Goal: Transaction & Acquisition: Purchase product/service

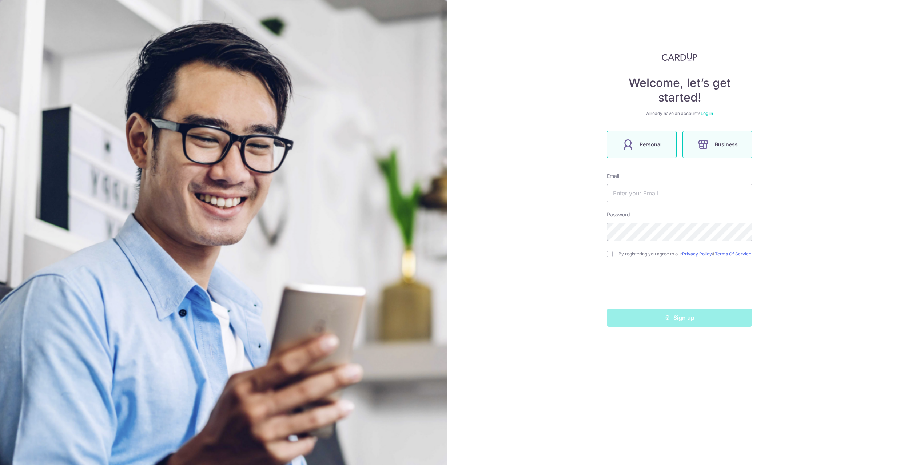
click at [639, 144] on label "Personal" at bounding box center [642, 144] width 70 height 27
click at [643, 191] on input "text" at bounding box center [680, 193] width 146 height 18
type input "jessmyngoh@yahoo.com"
click at [610, 255] on input "checkbox" at bounding box center [610, 254] width 6 height 6
checkbox input "true"
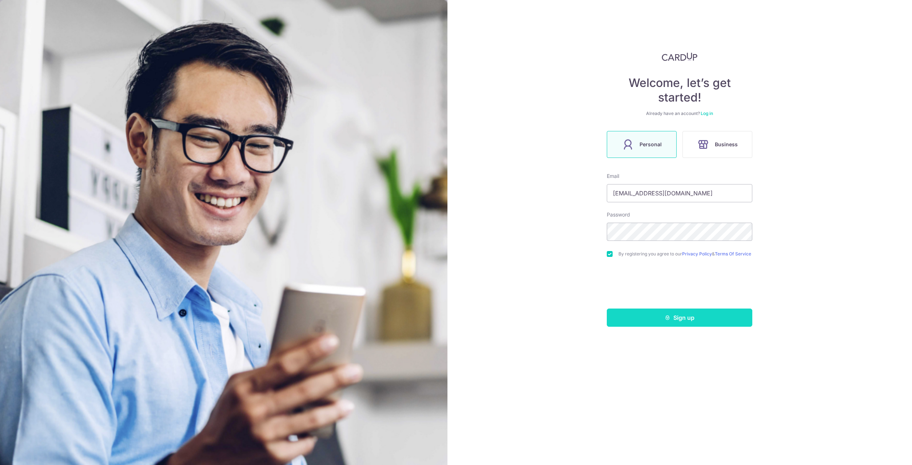
click at [661, 321] on button "Sign up" at bounding box center [680, 318] width 146 height 18
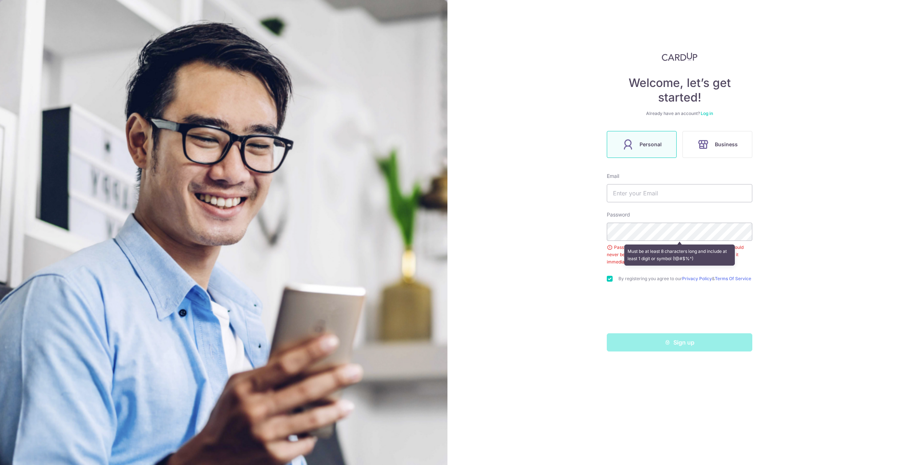
click at [809, 268] on div "Welcome, let’s get started! Already have an account? Log in Personal Business E…" at bounding box center [679, 232] width 465 height 465
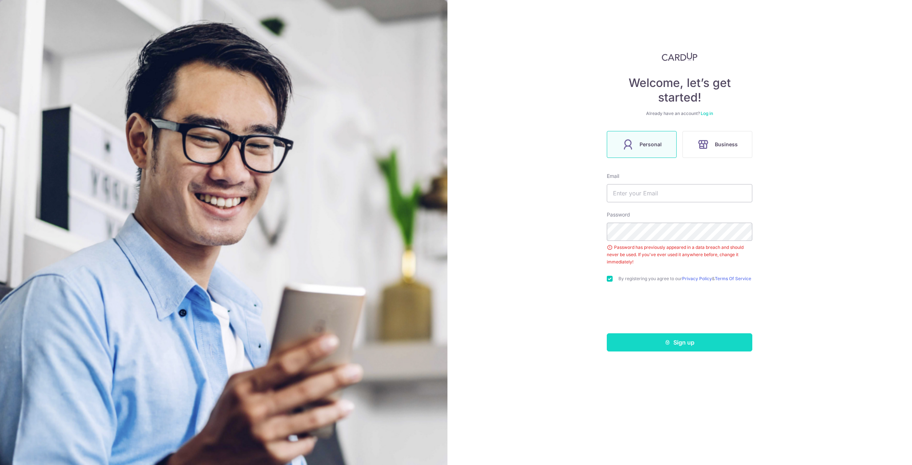
click at [660, 344] on button "Sign up" at bounding box center [680, 342] width 146 height 18
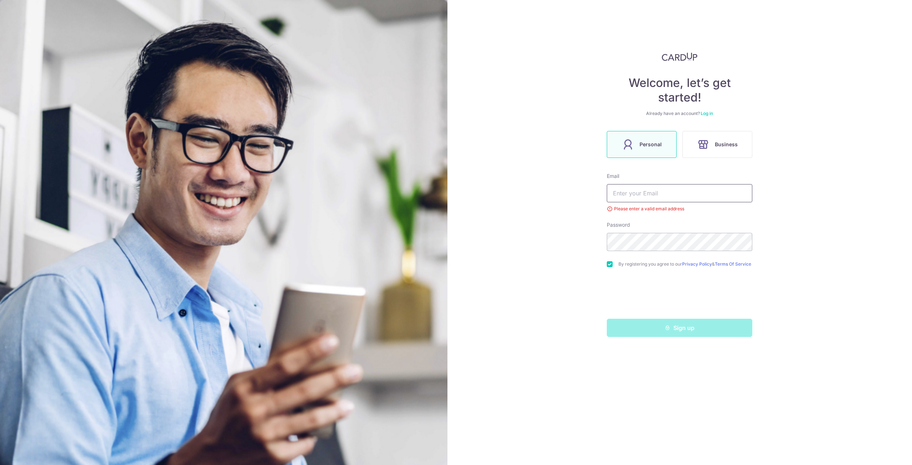
click at [661, 196] on input "text" at bounding box center [680, 193] width 146 height 18
type input "jessmyngoh@yahoo.com"
click at [674, 330] on button "Sign up" at bounding box center [680, 328] width 146 height 18
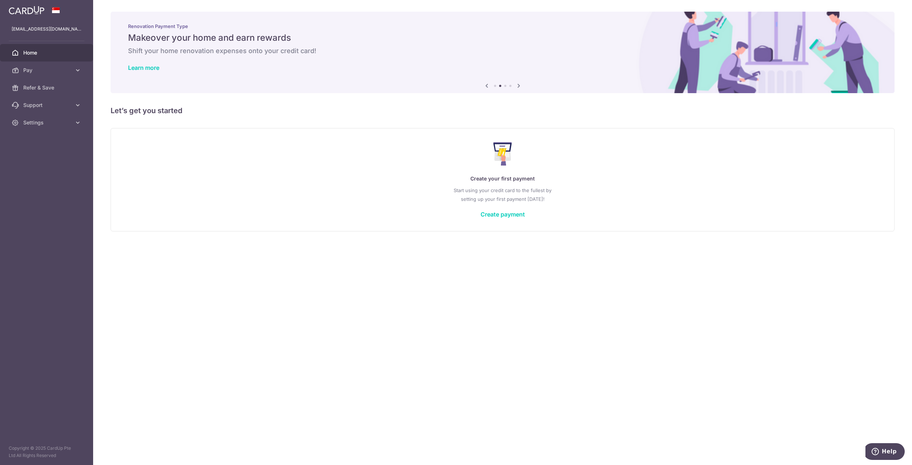
click at [517, 86] on icon at bounding box center [518, 85] width 9 height 9
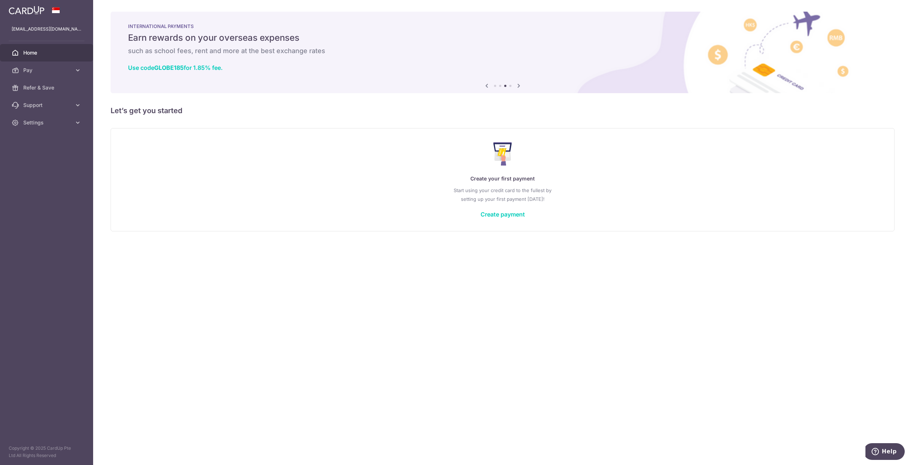
click at [517, 86] on icon at bounding box center [518, 85] width 9 height 9
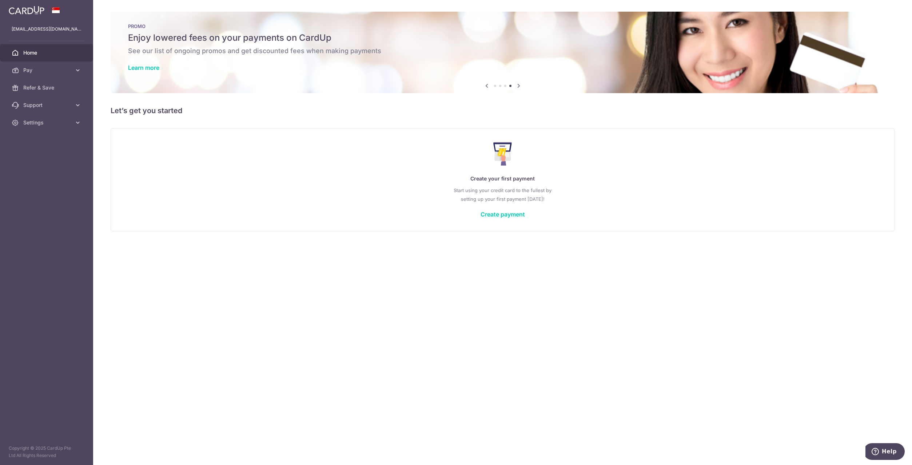
click at [517, 86] on icon at bounding box center [518, 85] width 9 height 9
click at [504, 212] on link "Create payment" at bounding box center [503, 214] width 44 height 7
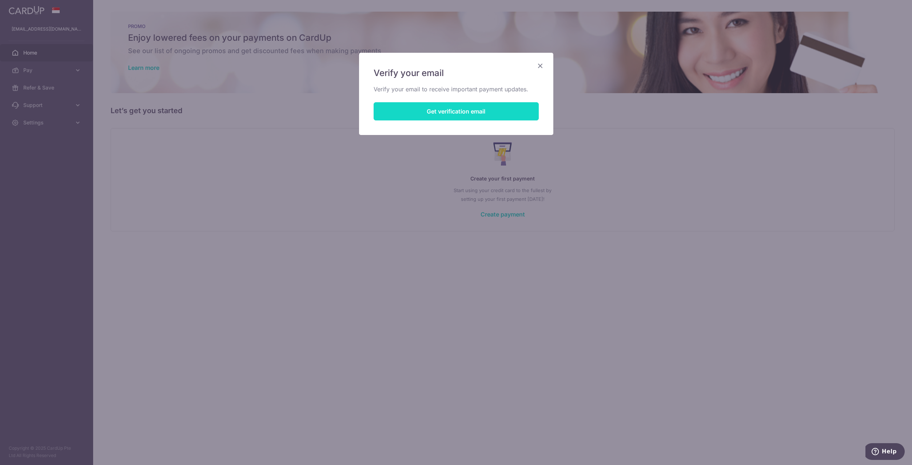
click at [493, 115] on button "Get verification email" at bounding box center [456, 111] width 165 height 18
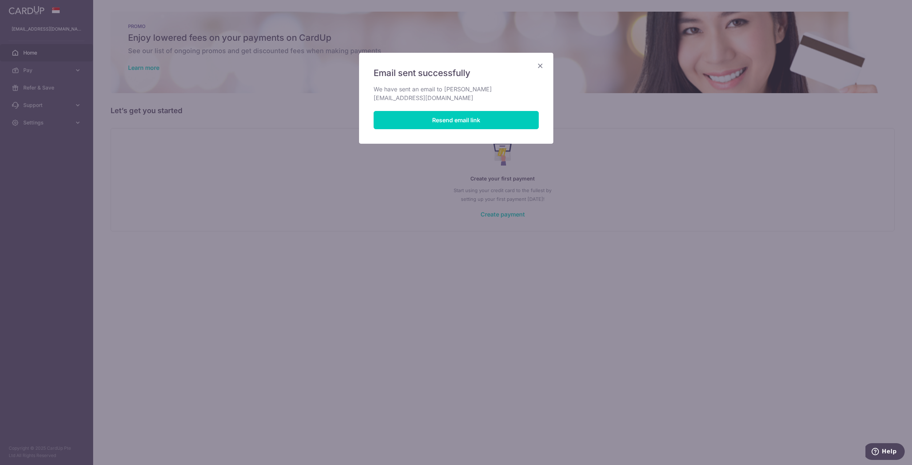
click at [540, 66] on icon "Close" at bounding box center [540, 65] width 9 height 9
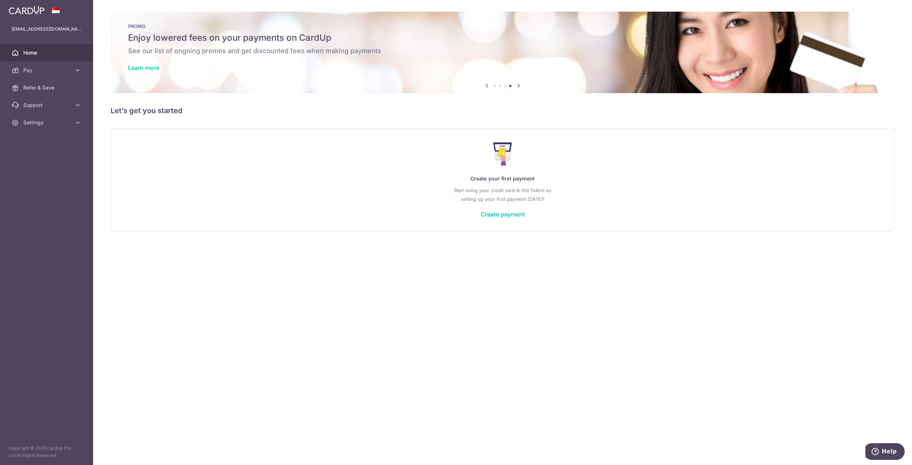
click at [508, 330] on div "× Pause Schedule Pause all future payments in this series Pause just this one p…" at bounding box center [502, 232] width 819 height 465
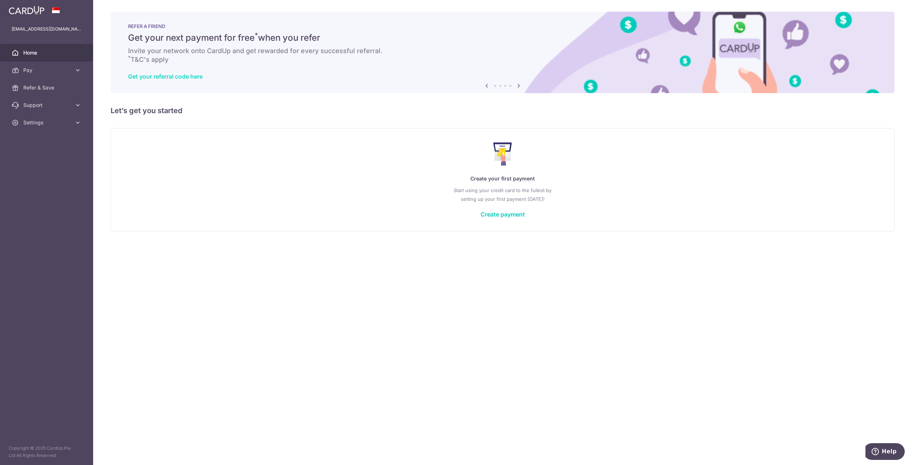
click at [185, 77] on link "Get your referral code here" at bounding box center [165, 76] width 75 height 7
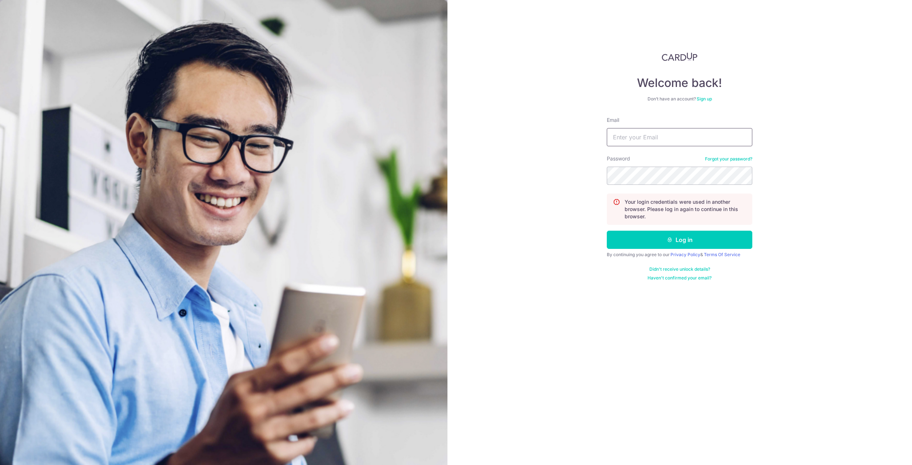
click at [655, 131] on input "Email" at bounding box center [680, 137] width 146 height 18
type input "[EMAIL_ADDRESS][DOMAIN_NAME]"
click at [673, 235] on button "Log in" at bounding box center [680, 240] width 146 height 18
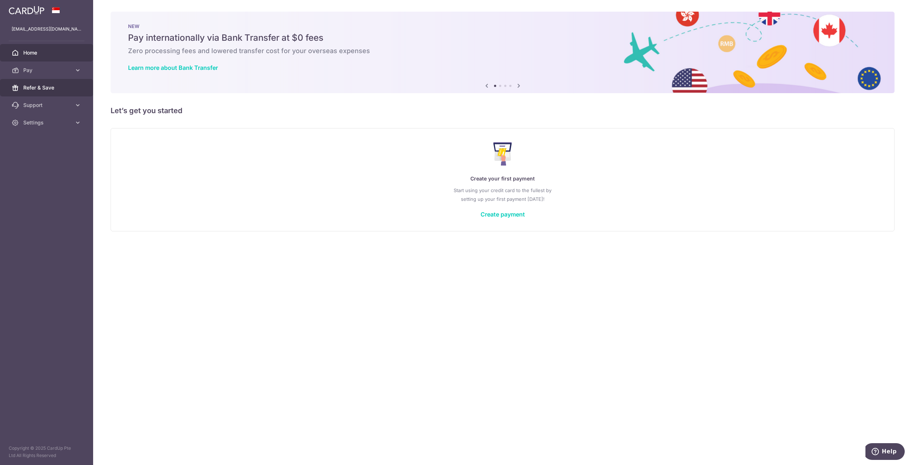
click at [64, 87] on span "Refer & Save" at bounding box center [47, 87] width 48 height 7
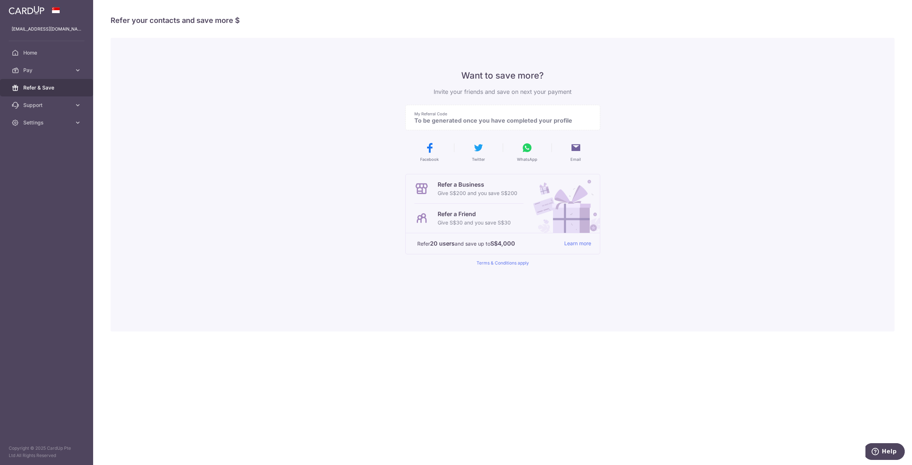
click at [462, 220] on p "Give S$30 and you save S$30" at bounding box center [474, 222] width 73 height 9
click at [38, 123] on span "Settings" at bounding box center [47, 122] width 48 height 7
click at [38, 139] on span "Account" at bounding box center [47, 139] width 48 height 7
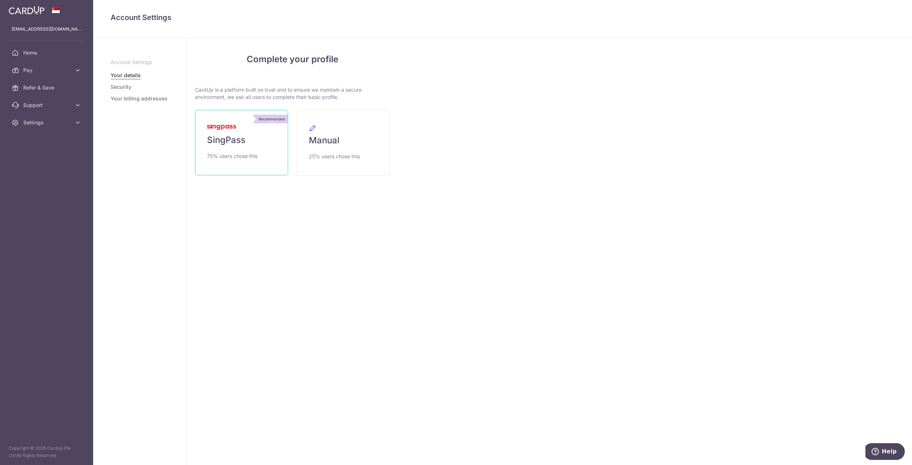
click at [224, 158] on span "75% users chose this" at bounding box center [232, 156] width 51 height 9
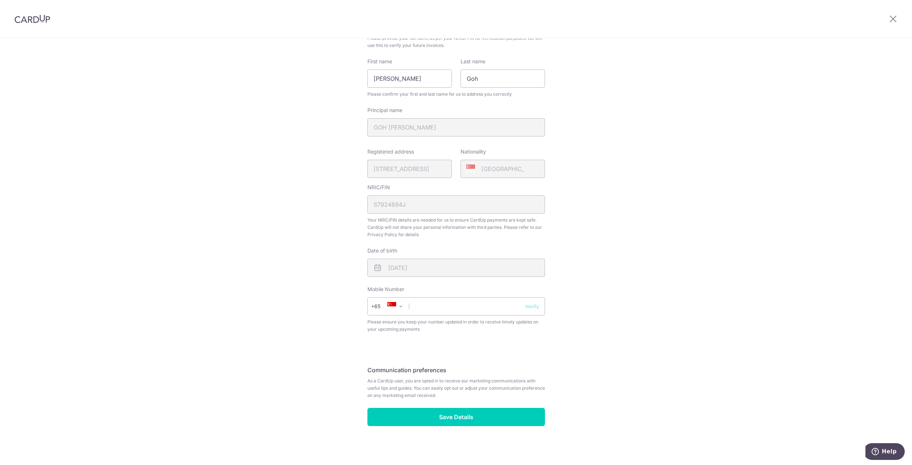
scroll to position [74, 0]
click at [439, 305] on input "text" at bounding box center [456, 305] width 178 height 18
type input "98766262"
click at [525, 303] on button "Verify" at bounding box center [532, 305] width 14 height 7
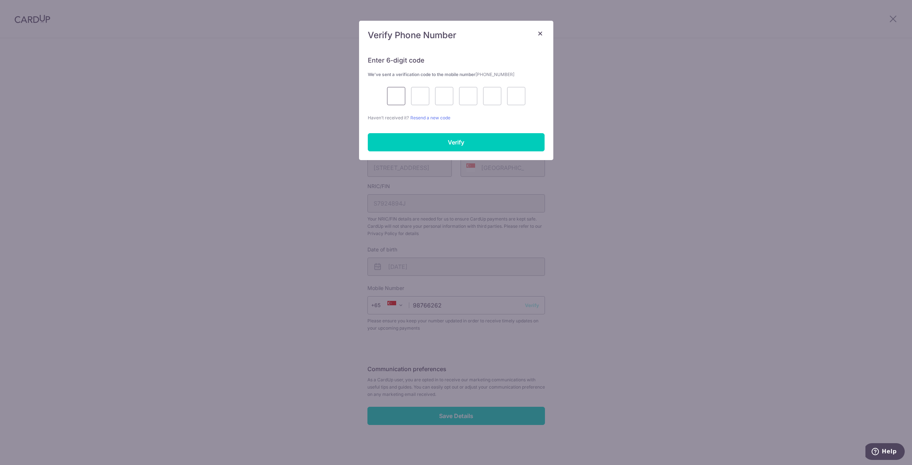
click at [394, 94] on input "text" at bounding box center [396, 96] width 18 height 18
type input "9"
type input "0"
type input "3"
type input "4"
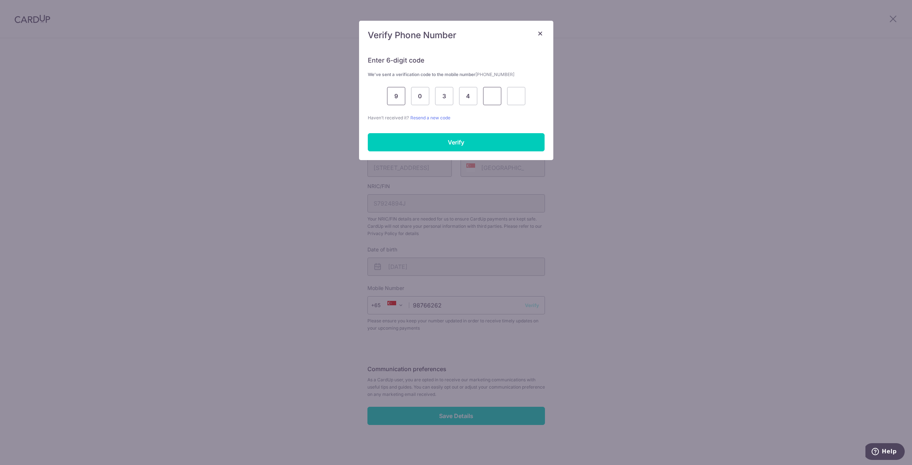
type input "3"
type input "0"
click at [455, 142] on input "Verify" at bounding box center [456, 142] width 177 height 18
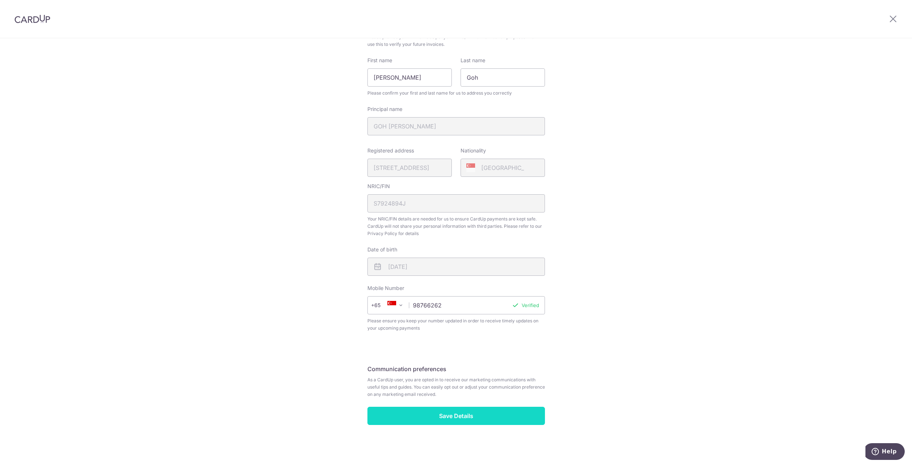
click at [457, 418] on input "Save Details" at bounding box center [456, 416] width 178 height 18
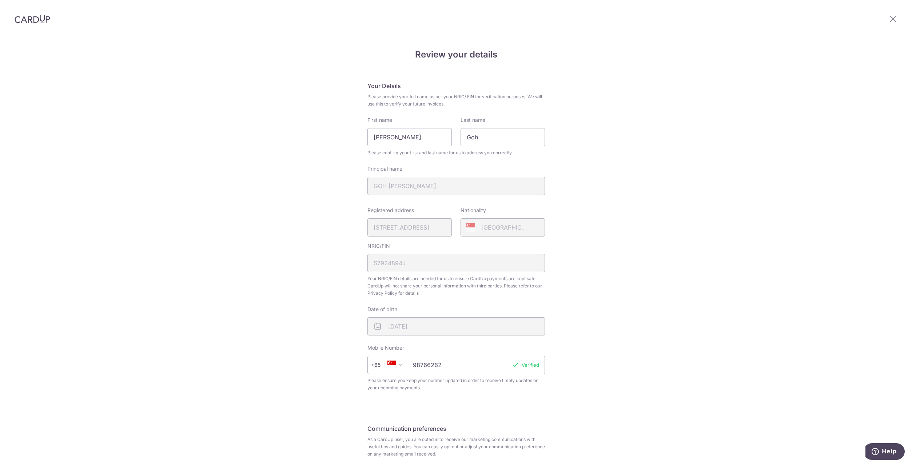
scroll to position [0, 0]
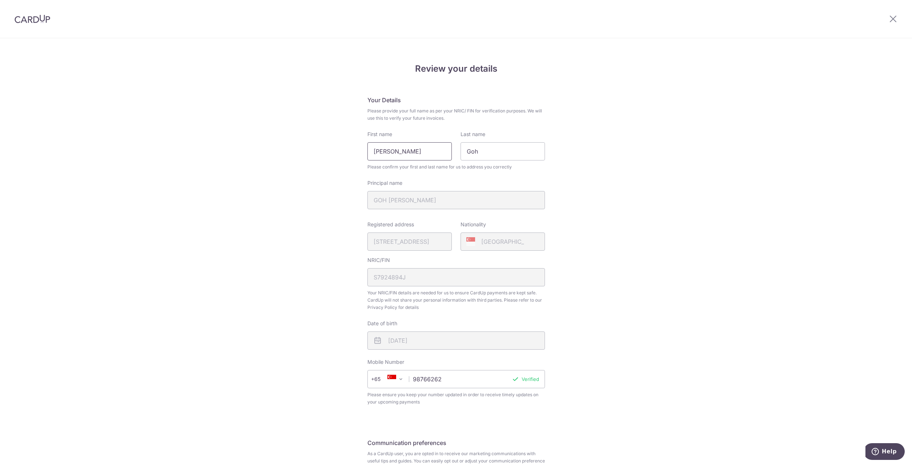
click at [418, 156] on input "Kwee Kheng" at bounding box center [409, 151] width 84 height 18
drag, startPoint x: 421, startPoint y: 152, endPoint x: 275, endPoint y: 142, distance: 146.2
click at [275, 142] on div "Review your details Your Details Please provide your full name as per your NRIC…" at bounding box center [456, 289] width 912 height 500
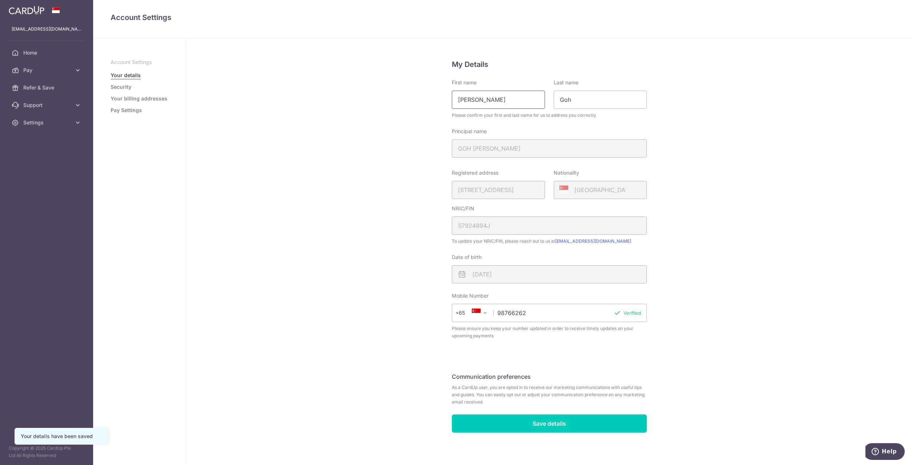
click at [517, 100] on input "[PERSON_NAME]" at bounding box center [498, 100] width 93 height 18
drag, startPoint x: 518, startPoint y: 100, endPoint x: 324, endPoint y: 96, distance: 193.9
click at [324, 96] on div "My Details First name Kwee Kheng Last name Goh Please confirm your first and la…" at bounding box center [549, 252] width 726 height 429
type input "Jessmyn"
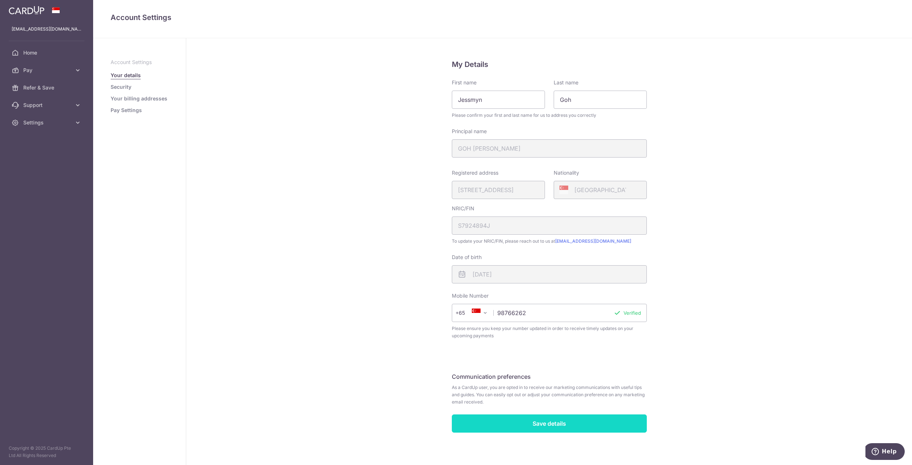
click at [546, 429] on input "Save details" at bounding box center [549, 423] width 195 height 18
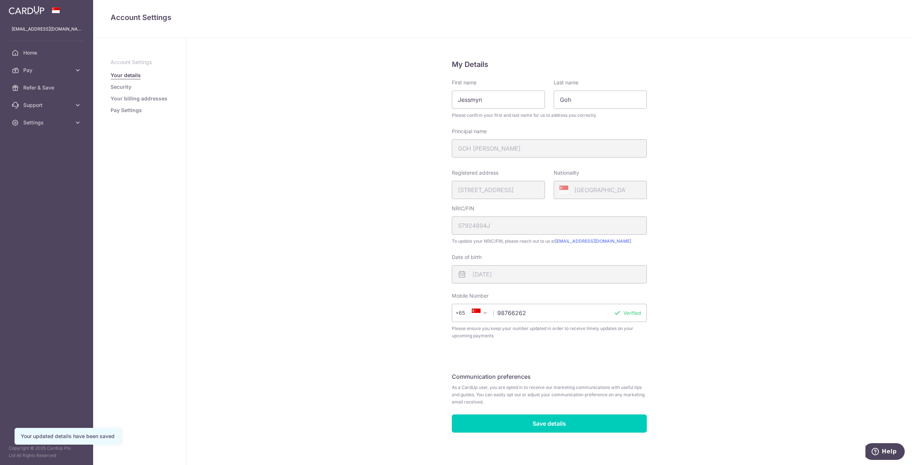
click at [128, 99] on link "Your billing addresses" at bounding box center [139, 98] width 57 height 7
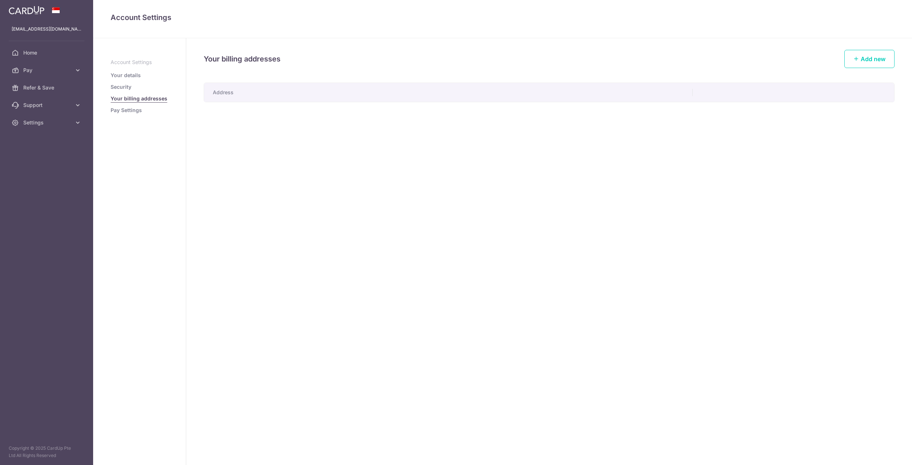
click at [128, 108] on link "Pay Settings" at bounding box center [126, 110] width 31 height 7
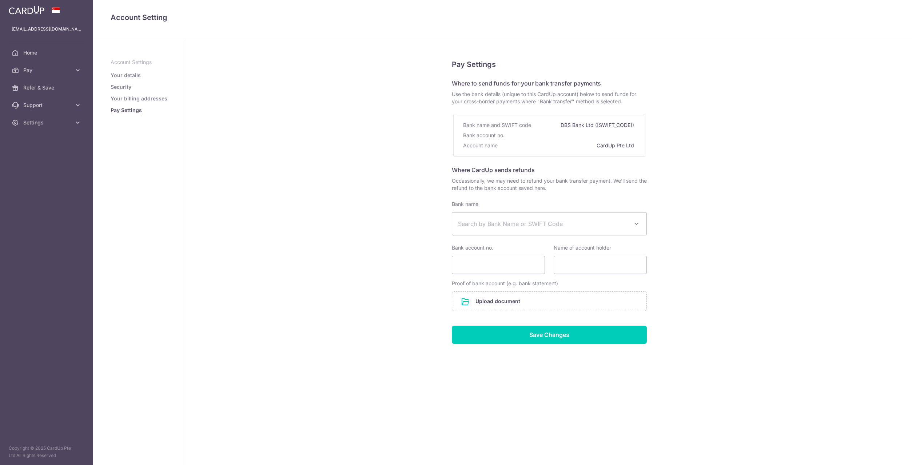
select select
click at [132, 98] on link "Your billing addresses" at bounding box center [139, 98] width 57 height 7
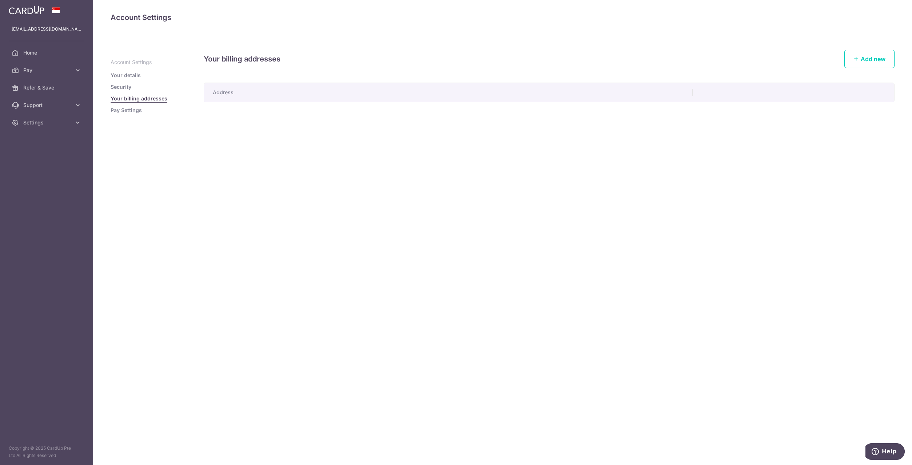
click at [128, 92] on ul "Account Settings Your details Security Your billing addresses Pay Settings" at bounding box center [140, 86] width 58 height 55
click at [126, 84] on link "Security" at bounding box center [121, 86] width 21 height 7
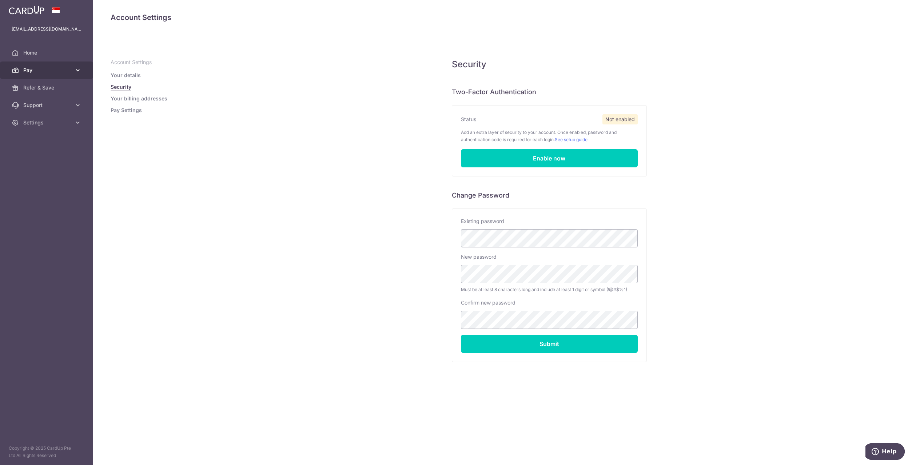
click at [36, 69] on span "Pay" at bounding box center [47, 70] width 48 height 7
click at [38, 89] on span "Payments" at bounding box center [47, 87] width 48 height 7
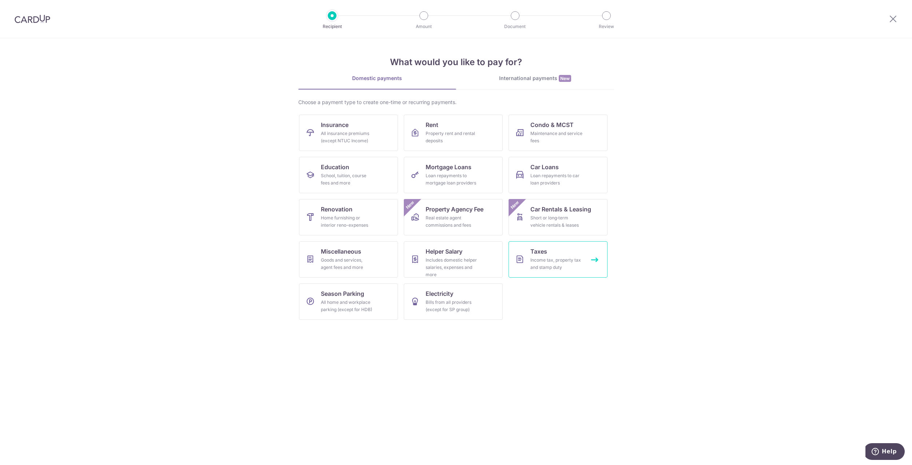
click at [568, 261] on div "Income tax, property tax and stamp duty" at bounding box center [556, 263] width 52 height 15
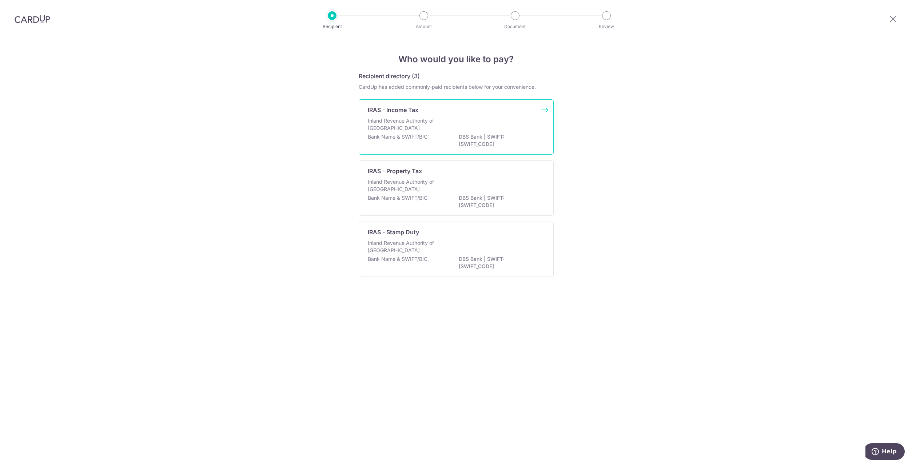
click at [414, 128] on p "Inland Revenue Authority of Singapore" at bounding box center [406, 124] width 77 height 15
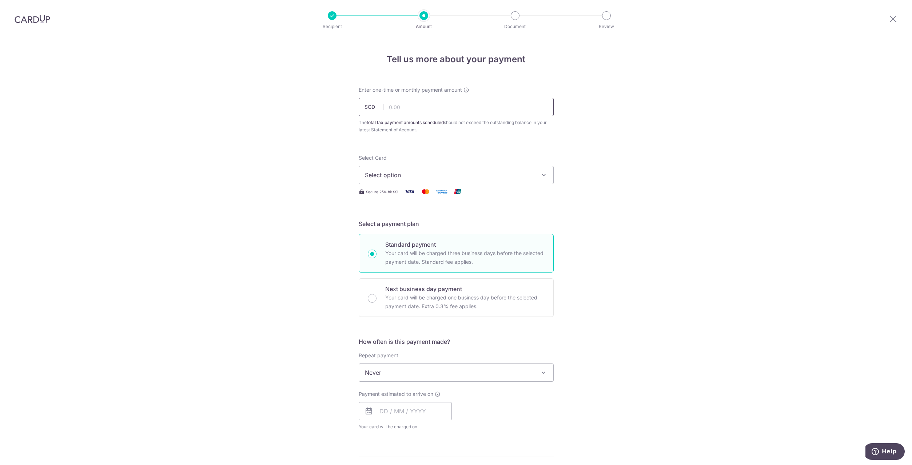
click at [417, 111] on input "text" at bounding box center [456, 107] width 195 height 18
click at [423, 110] on input "text" at bounding box center [456, 107] width 195 height 18
type input "1,680.99"
click at [406, 173] on span "Select option" at bounding box center [450, 175] width 170 height 9
click at [405, 194] on span "Add credit card" at bounding box center [463, 195] width 170 height 7
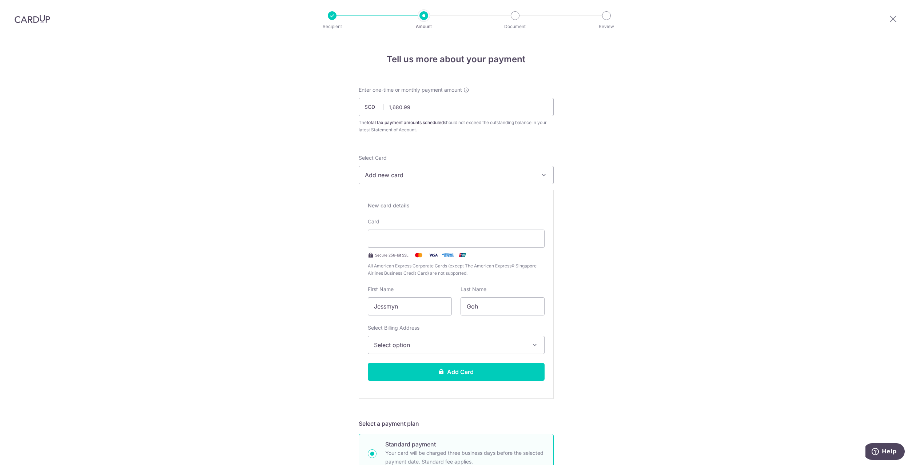
click at [431, 345] on span "Select option" at bounding box center [449, 345] width 151 height 9
click at [426, 367] on span "Add Billing Address" at bounding box center [462, 365] width 151 height 7
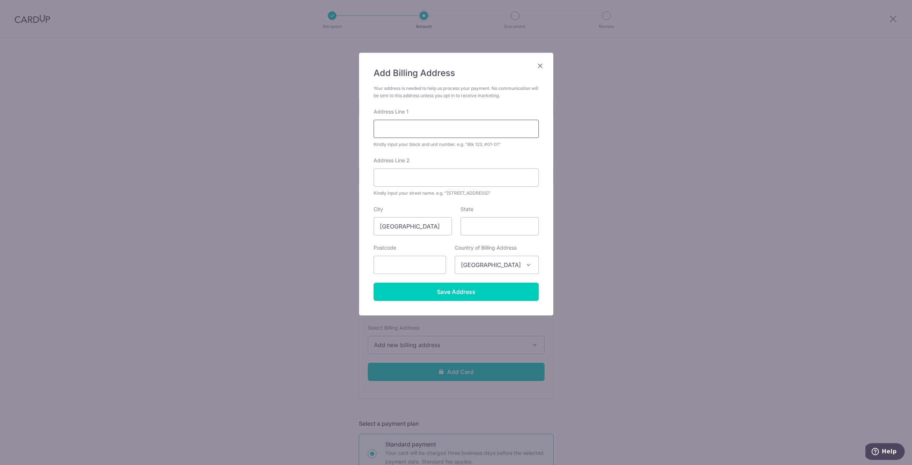
click at [413, 127] on input "Address Line 1" at bounding box center [456, 129] width 165 height 18
type input "79 Belimbing Ave"
click at [403, 257] on input "text" at bounding box center [410, 265] width 72 height 18
type input "349952"
click at [417, 285] on input "Save Address" at bounding box center [456, 292] width 165 height 18
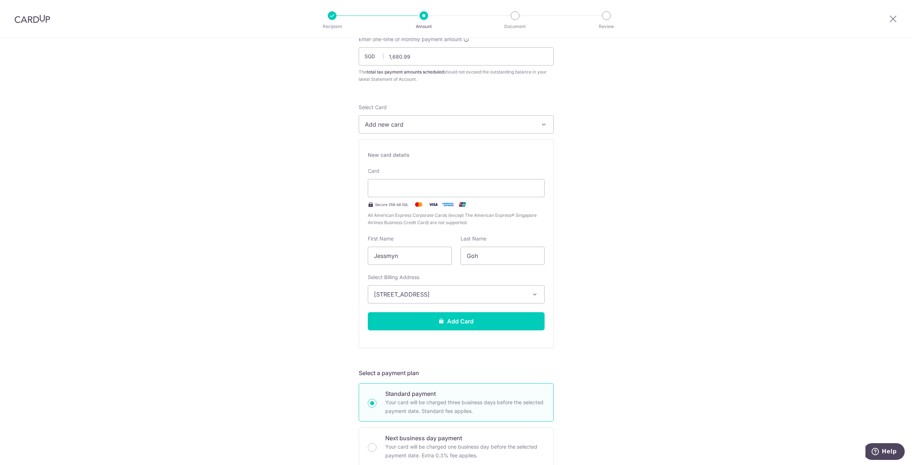
scroll to position [73, 0]
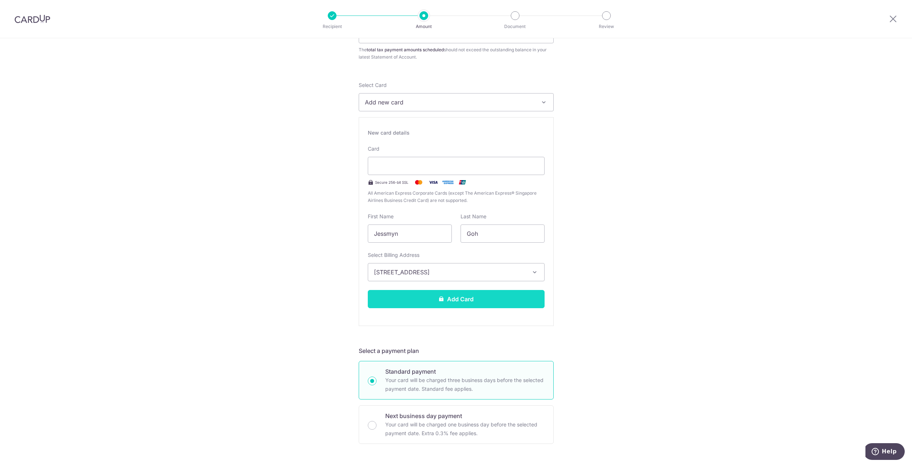
click at [450, 299] on button "Add Card" at bounding box center [456, 299] width 177 height 18
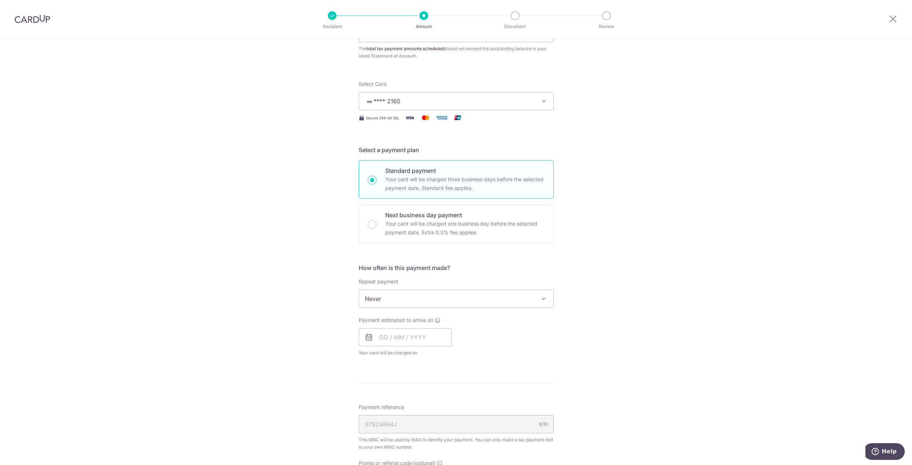
scroll to position [109, 0]
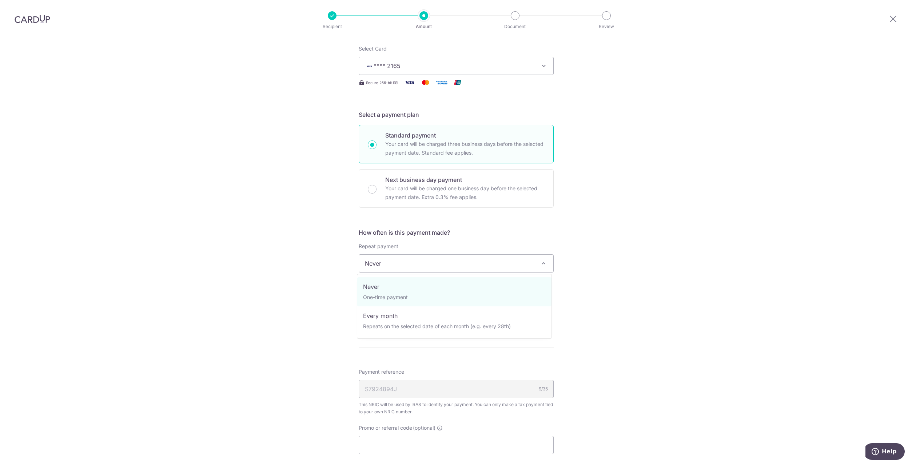
click at [397, 268] on span "Never" at bounding box center [456, 263] width 194 height 17
select select "3"
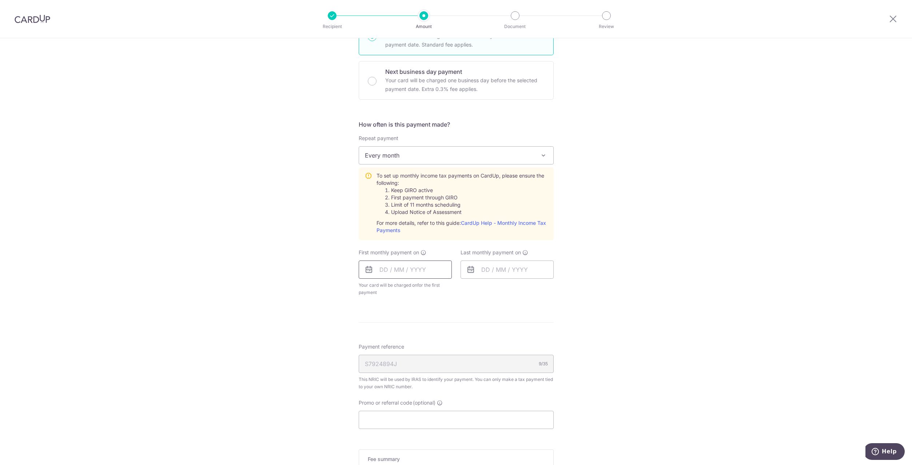
scroll to position [218, 0]
click at [386, 268] on input "text" at bounding box center [405, 268] width 93 height 18
click at [459, 287] on link "Next" at bounding box center [461, 288] width 9 height 9
click at [372, 335] on table "Sun Mon Tue Wed Thu Fri Sat 1 2 3 4 5 6 7 8 9 10 11 12 13 14 15 16 17 18 19 20 …" at bounding box center [417, 341] width 102 height 87
click at [413, 400] on link "Why are some dates not available?" at bounding box center [417, 400] width 98 height 15
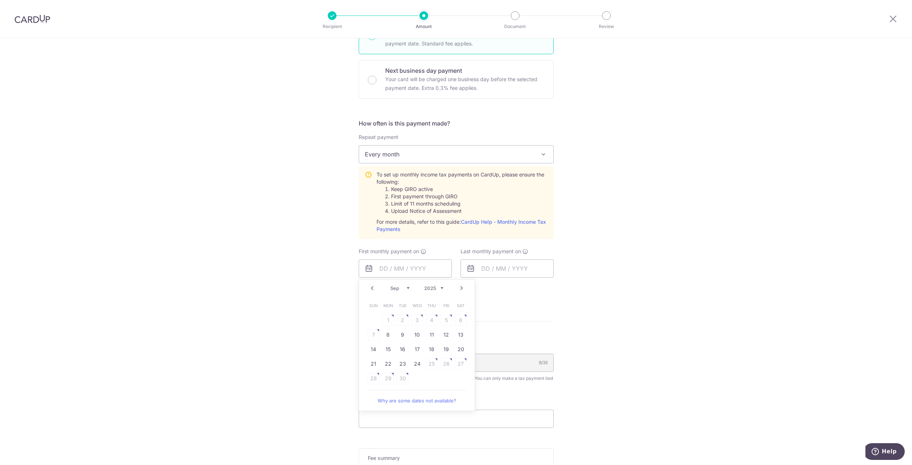
click at [417, 318] on table "Sun Mon Tue Wed Thu Fri Sat 1 2 3 4 5 6 7 8 9 10 11 12 13 14 15 16 17 18 19 20 …" at bounding box center [417, 341] width 102 height 87
click at [445, 319] on table "Sun Mon Tue Wed Thu Fri Sat 1 2 3 4 5 6 7 8 9 10 11 12 13 14 15 16 17 18 19 20 …" at bounding box center [417, 341] width 102 height 87
click at [429, 334] on link "11" at bounding box center [432, 335] width 12 height 12
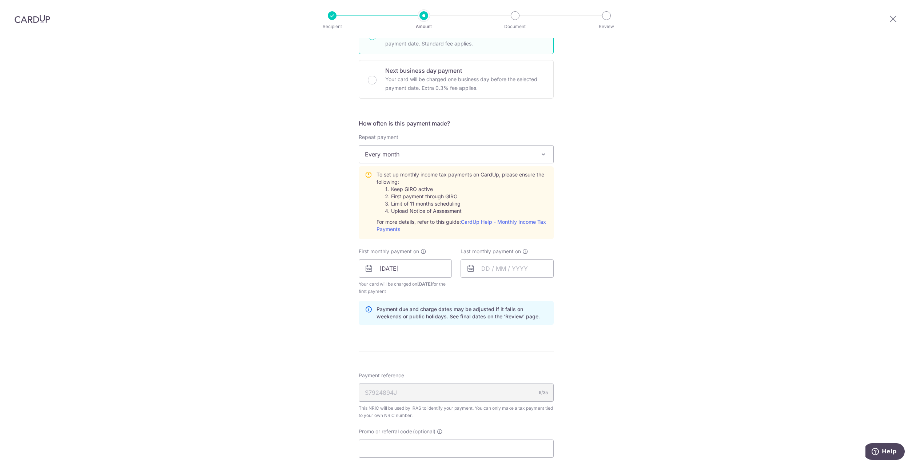
click at [369, 269] on icon at bounding box center [369, 268] width 9 height 9
click at [361, 268] on input "11/09/2025" at bounding box center [405, 268] width 93 height 18
click at [460, 290] on link "Next" at bounding box center [461, 288] width 9 height 9
click at [386, 331] on table "Sun Mon Tue Wed Thu Fri Sat 1 2 3 4 5 6 7 8 9 10 11 12 13 14 15 16 17 18 19 20 …" at bounding box center [417, 341] width 102 height 87
click at [411, 318] on table "Sun Mon Tue Wed Thu Fri Sat 1 2 3 4 5 6 7 8 9 10 11 12 13 14 15 16 17 18 19 20 …" at bounding box center [417, 341] width 102 height 87
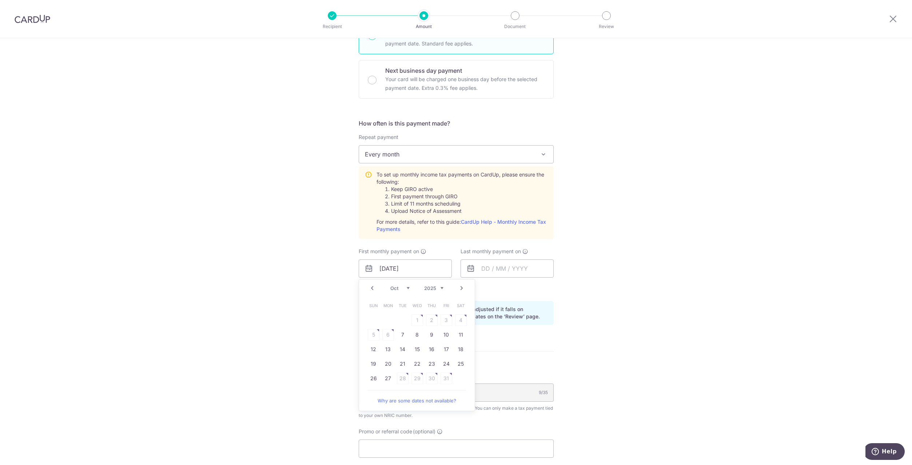
click at [603, 225] on div "Tell us more about your payment Enter one-time or monthly payment amount SGD 1,…" at bounding box center [456, 214] width 912 height 788
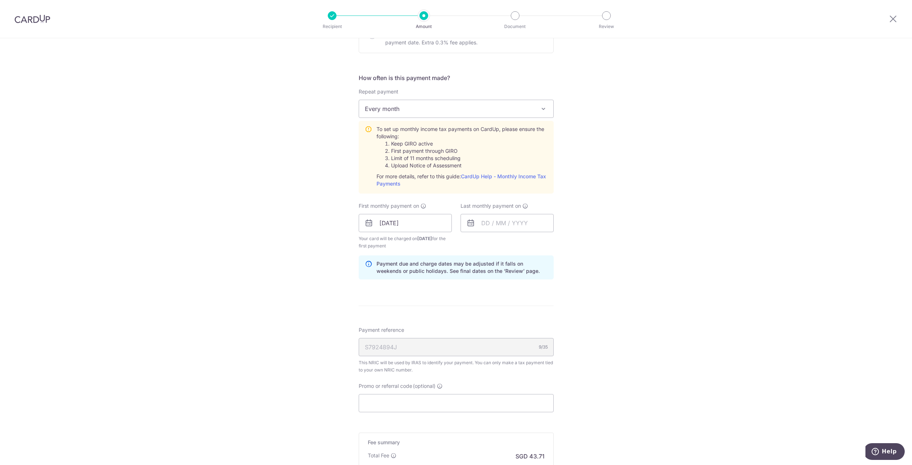
scroll to position [362, 0]
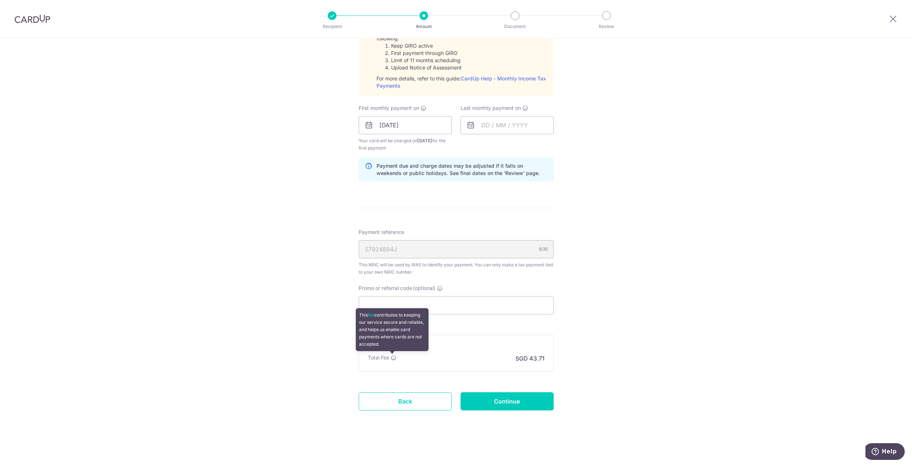
click at [393, 359] on icon at bounding box center [394, 358] width 6 height 6
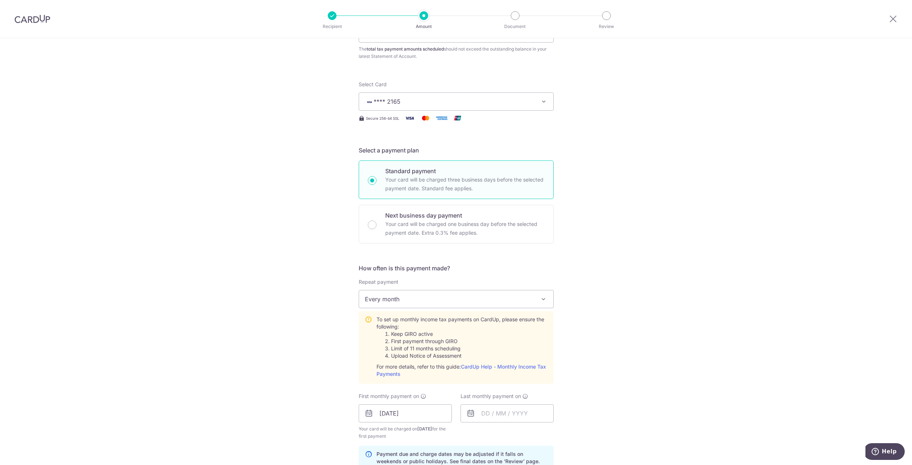
scroll to position [71, 0]
click at [446, 112] on button "**** 2165" at bounding box center [456, 104] width 195 height 18
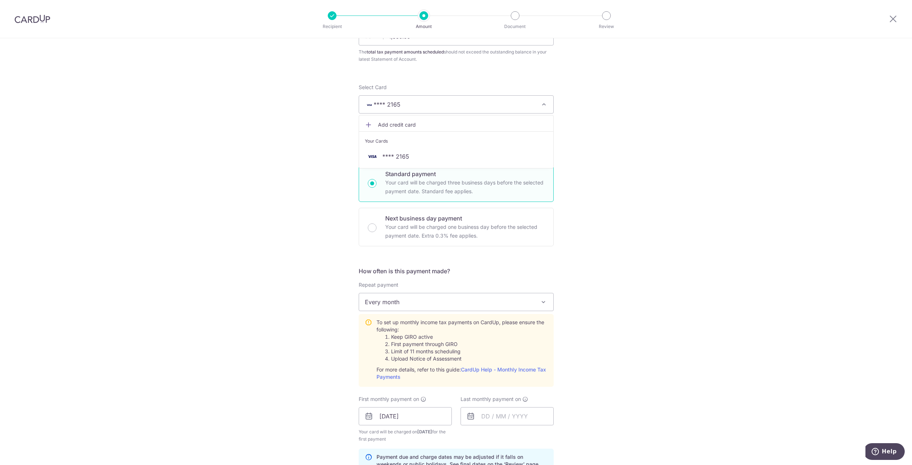
click at [594, 139] on div "Tell us more about your payment Enter one-time or monthly payment amount SGD 1,…" at bounding box center [456, 362] width 912 height 788
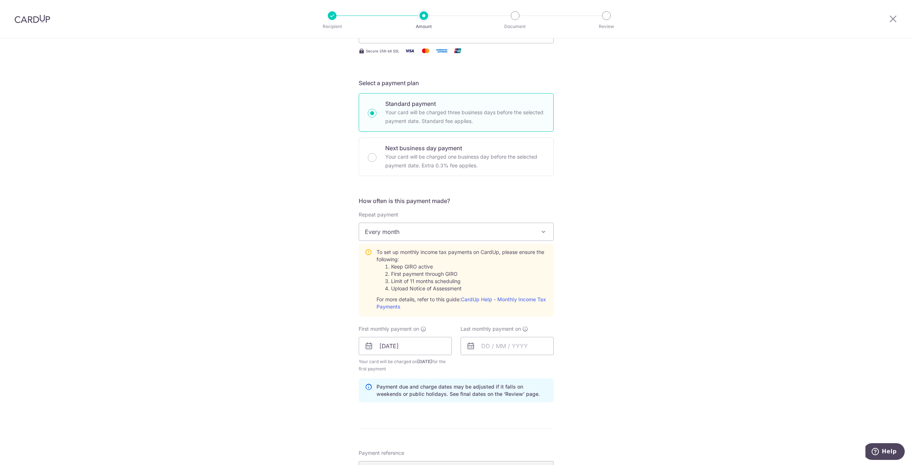
scroll to position [180, 0]
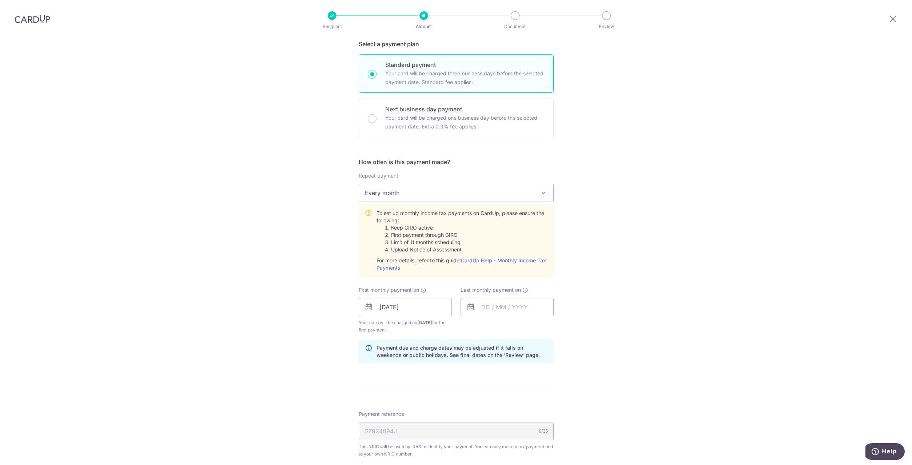
click at [365, 305] on icon at bounding box center [369, 307] width 9 height 9
click at [391, 306] on input "11/09/2025" at bounding box center [405, 307] width 93 height 18
click at [368, 322] on link "Prev" at bounding box center [372, 326] width 9 height 9
click at [385, 418] on link "25" at bounding box center [388, 417] width 12 height 12
type input "25/08/2025"
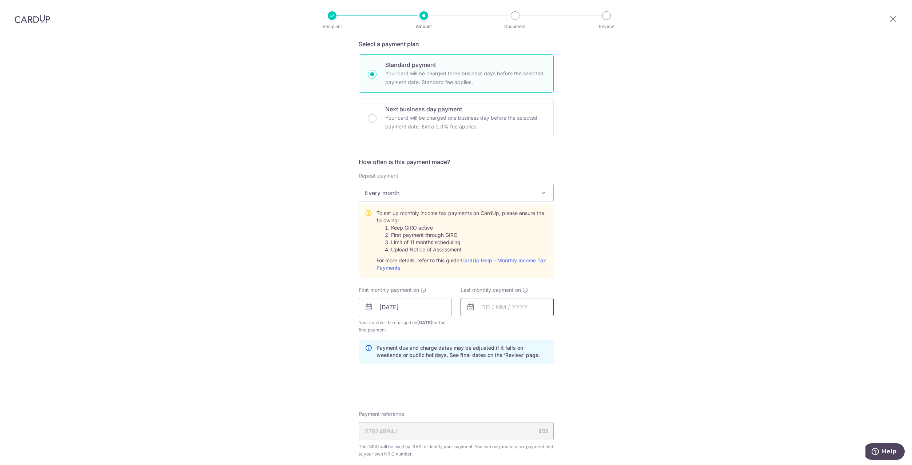
click at [483, 306] on input "text" at bounding box center [507, 307] width 93 height 18
click at [564, 326] on link "Next" at bounding box center [563, 326] width 9 height 9
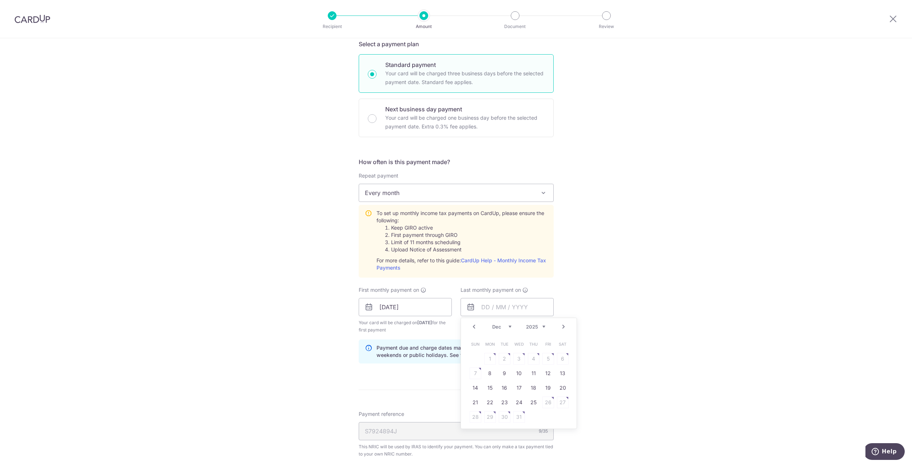
click at [564, 326] on link "Next" at bounding box center [563, 326] width 9 height 9
click at [520, 400] on link "25" at bounding box center [519, 403] width 12 height 12
type input "25/03/2026"
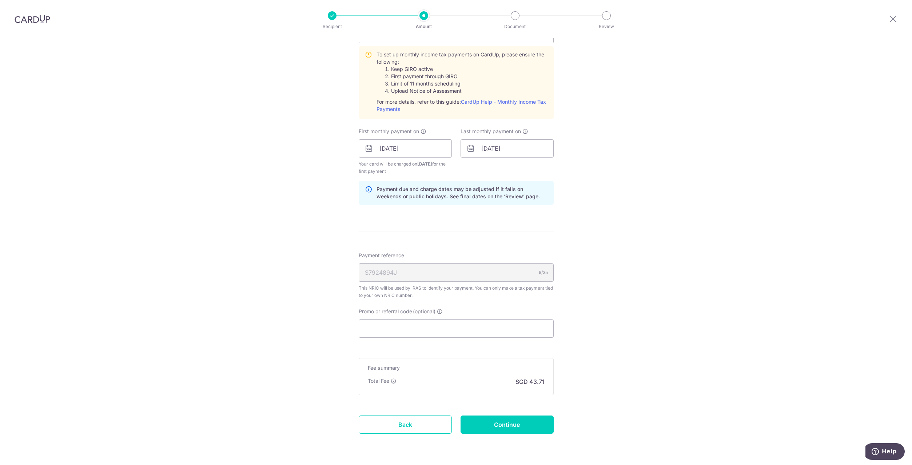
scroll to position [362, 0]
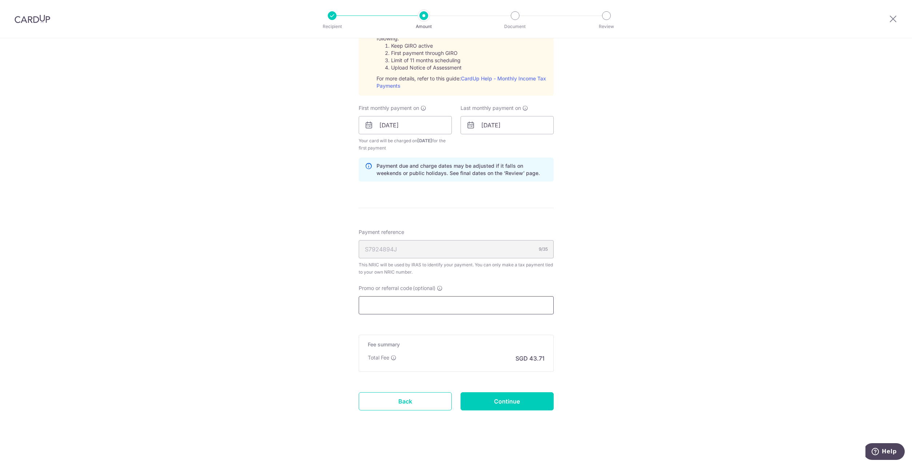
click at [464, 309] on input "Promo or referral code (optional)" at bounding box center [456, 305] width 195 height 18
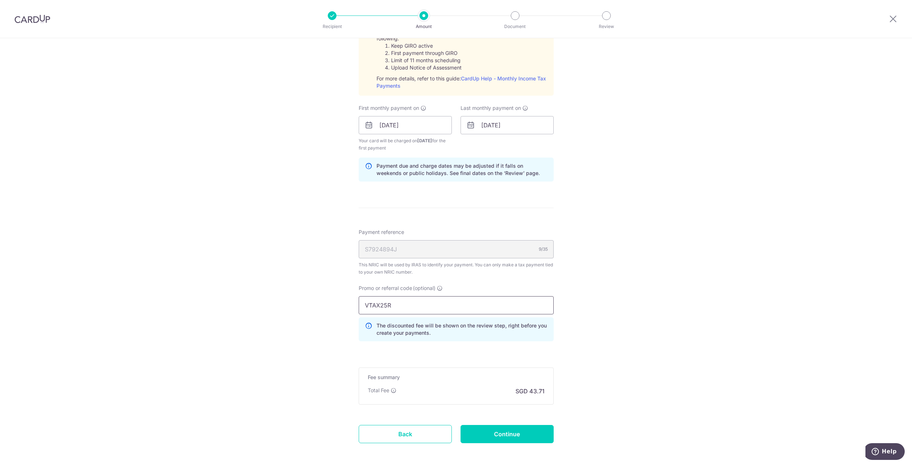
type input "VTAX25R"
click at [636, 331] on div "Tell us more about your payment Enter one-time or monthly payment amount SGD 1,…" at bounding box center [456, 87] width 912 height 821
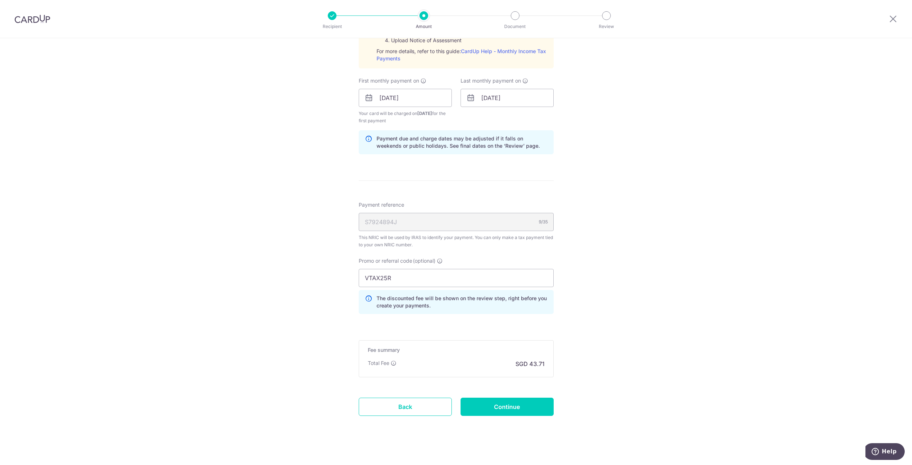
scroll to position [394, 0]
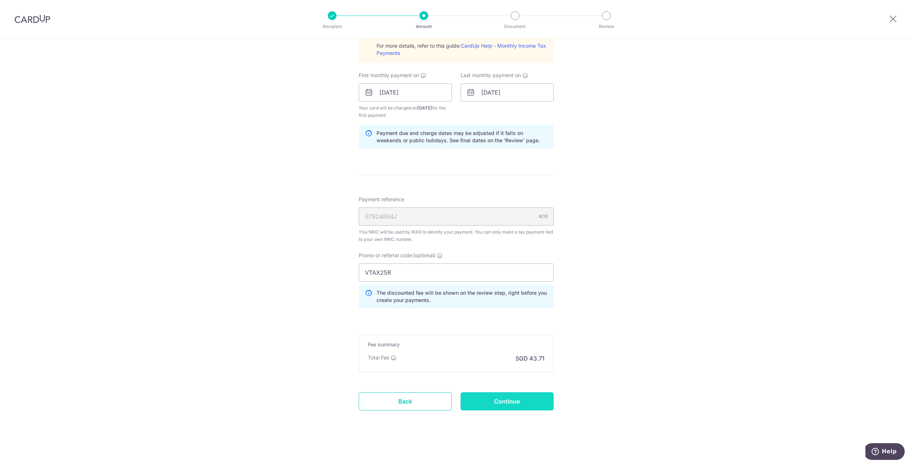
click at [514, 406] on input "Continue" at bounding box center [507, 401] width 93 height 18
type input "Create Schedule"
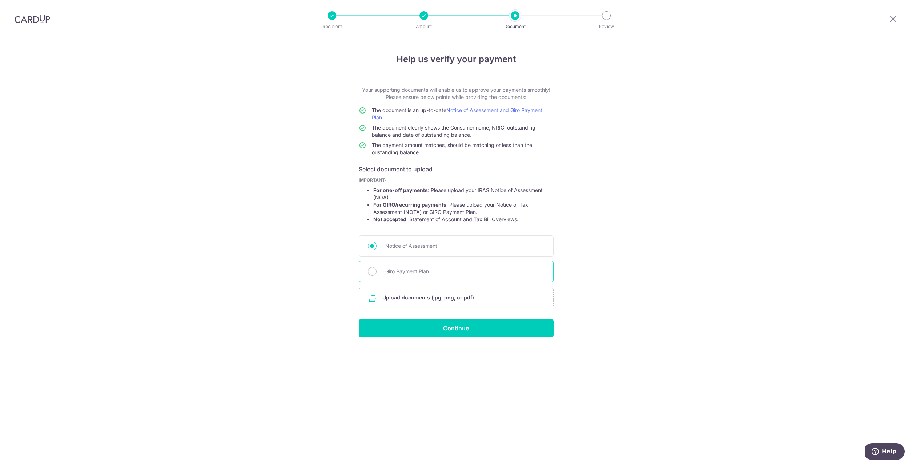
click at [410, 271] on span "Giro Payment Plan" at bounding box center [464, 271] width 159 height 9
click at [377, 271] on input "Giro Payment Plan" at bounding box center [372, 271] width 9 height 9
radio input "true"
